Goal: Navigation & Orientation: Understand site structure

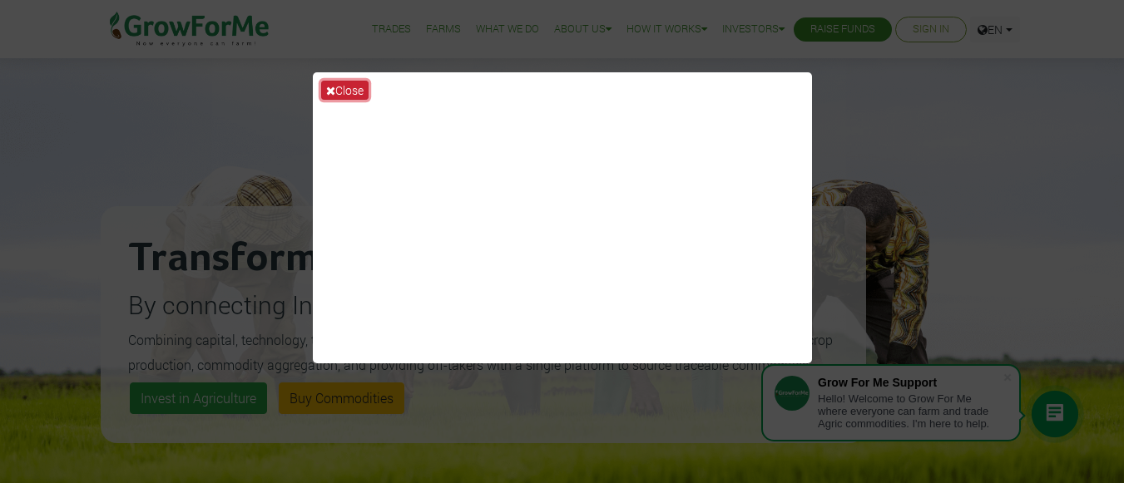
click at [325, 87] on button "Close" at bounding box center [344, 90] width 47 height 19
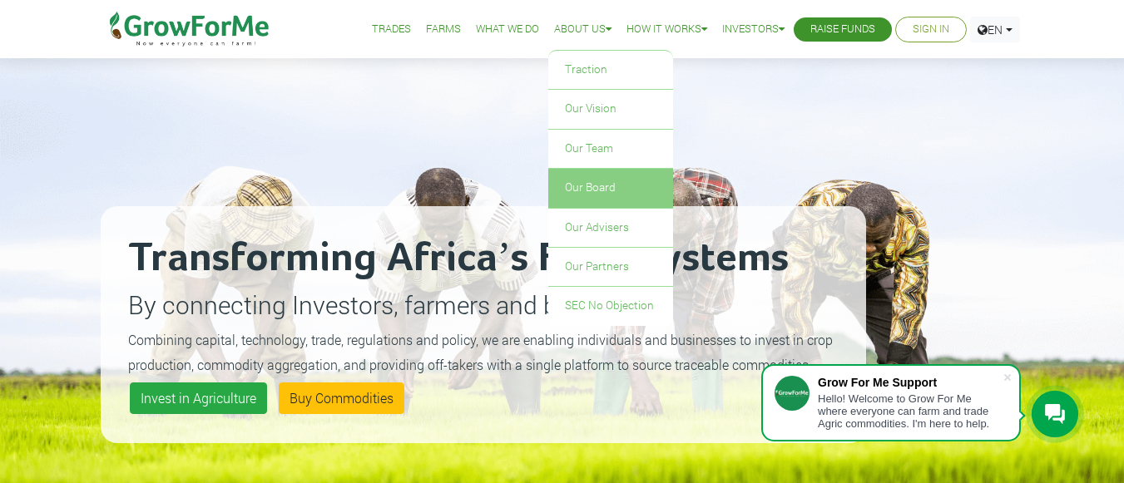
click at [562, 183] on link "Our Board" at bounding box center [610, 188] width 125 height 38
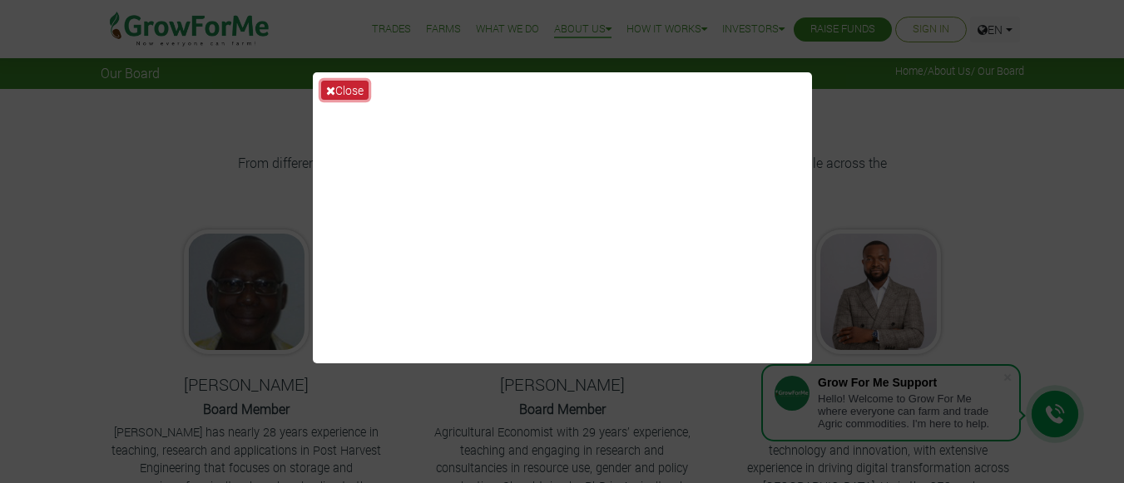
click at [330, 91] on icon at bounding box center [330, 91] width 9 height 12
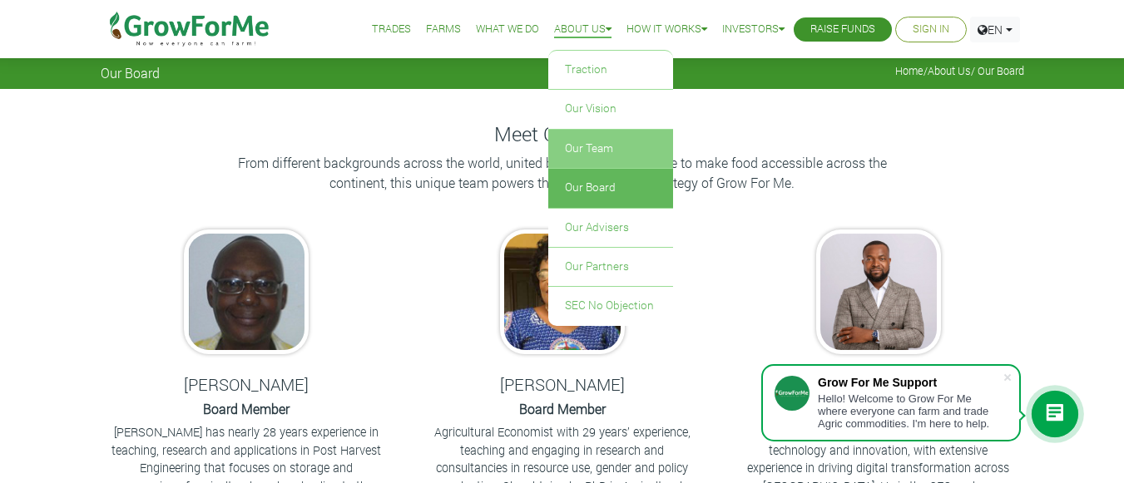
click at [593, 150] on link "Our Team" at bounding box center [610, 149] width 125 height 38
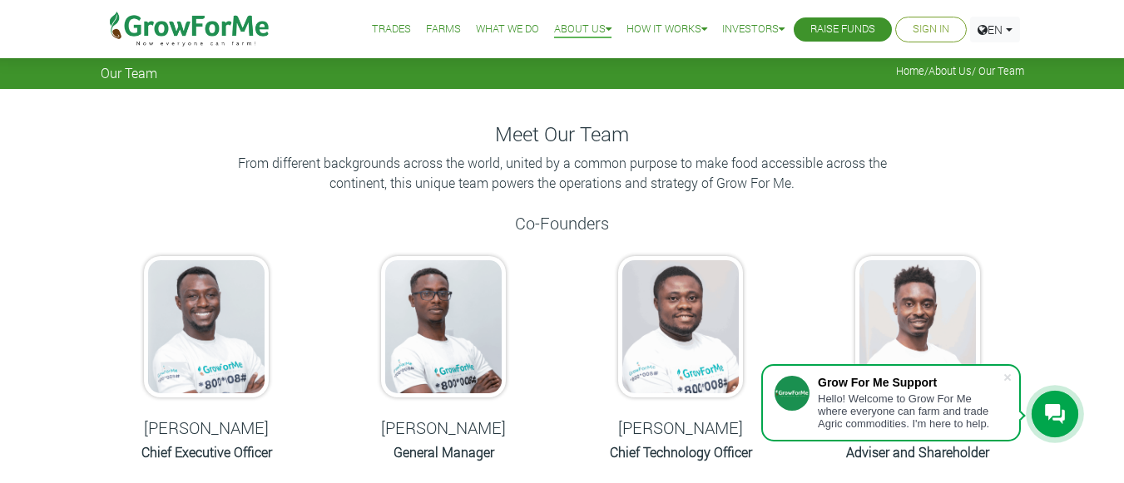
click at [494, 26] on link "What We Do" at bounding box center [507, 29] width 63 height 17
